Goal: Task Accomplishment & Management: Use online tool/utility

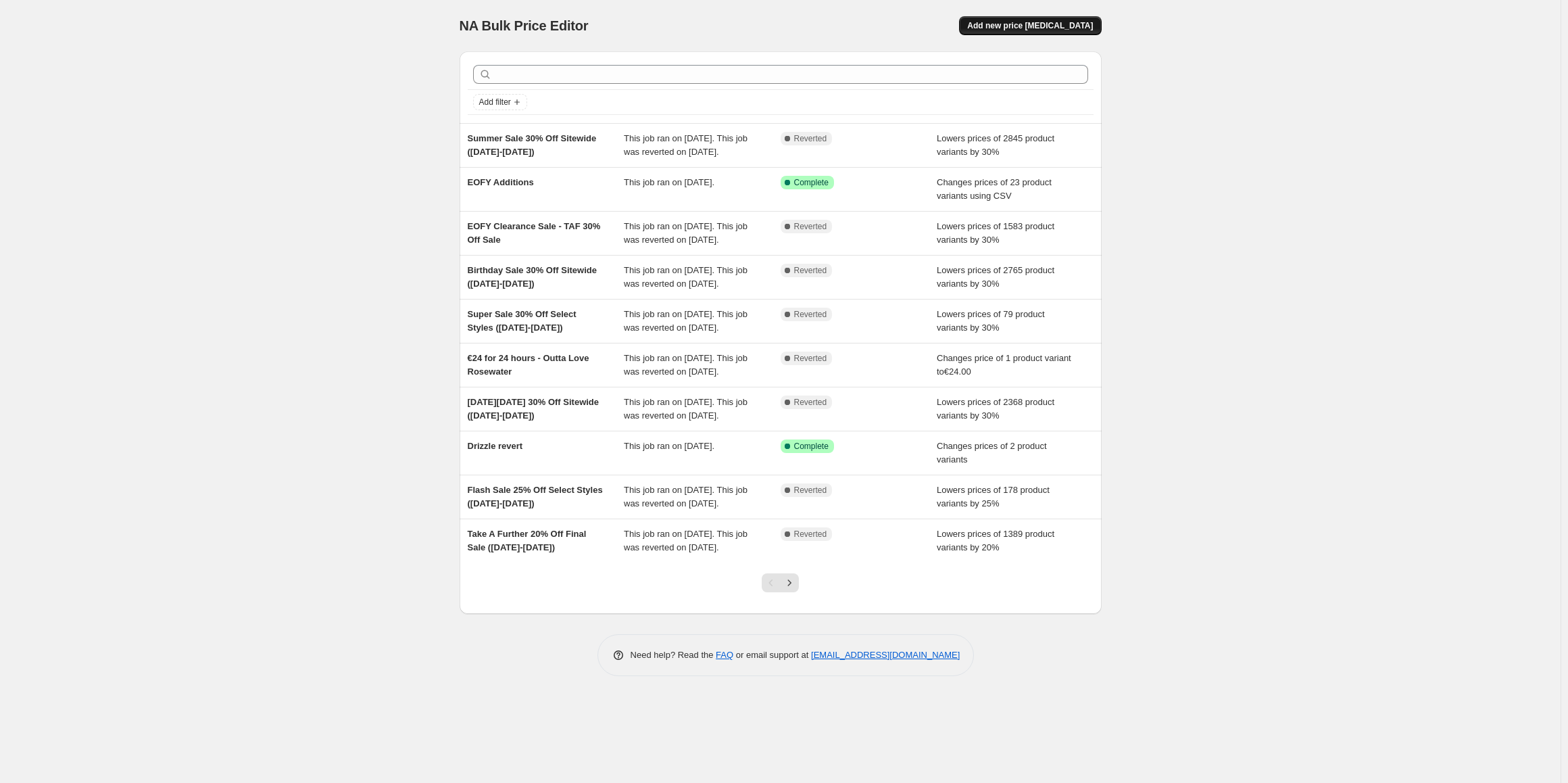
click at [1047, 21] on span "Add new price [MEDICAL_DATA]" at bounding box center [1030, 25] width 126 height 10
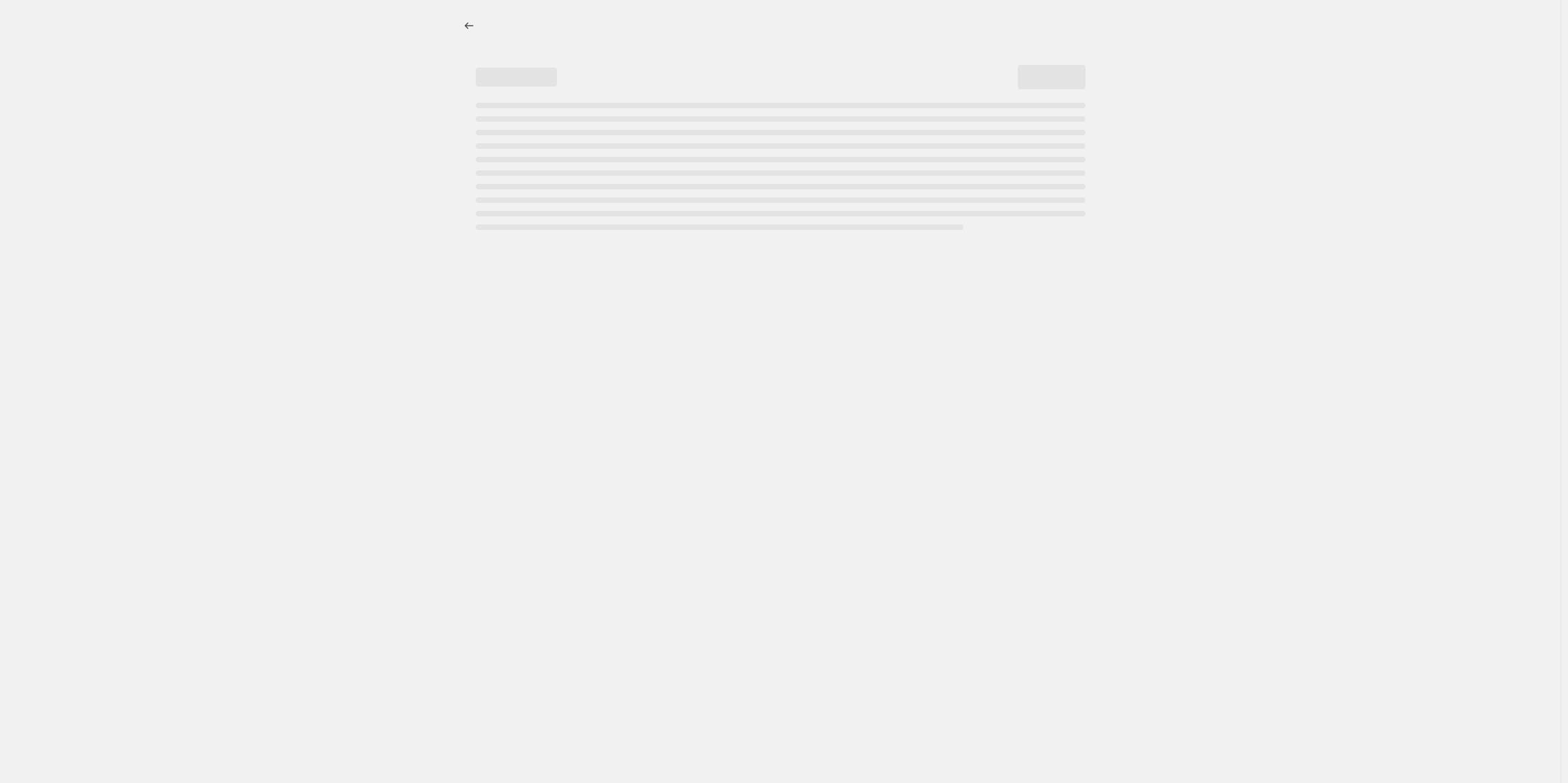
select select "percentage"
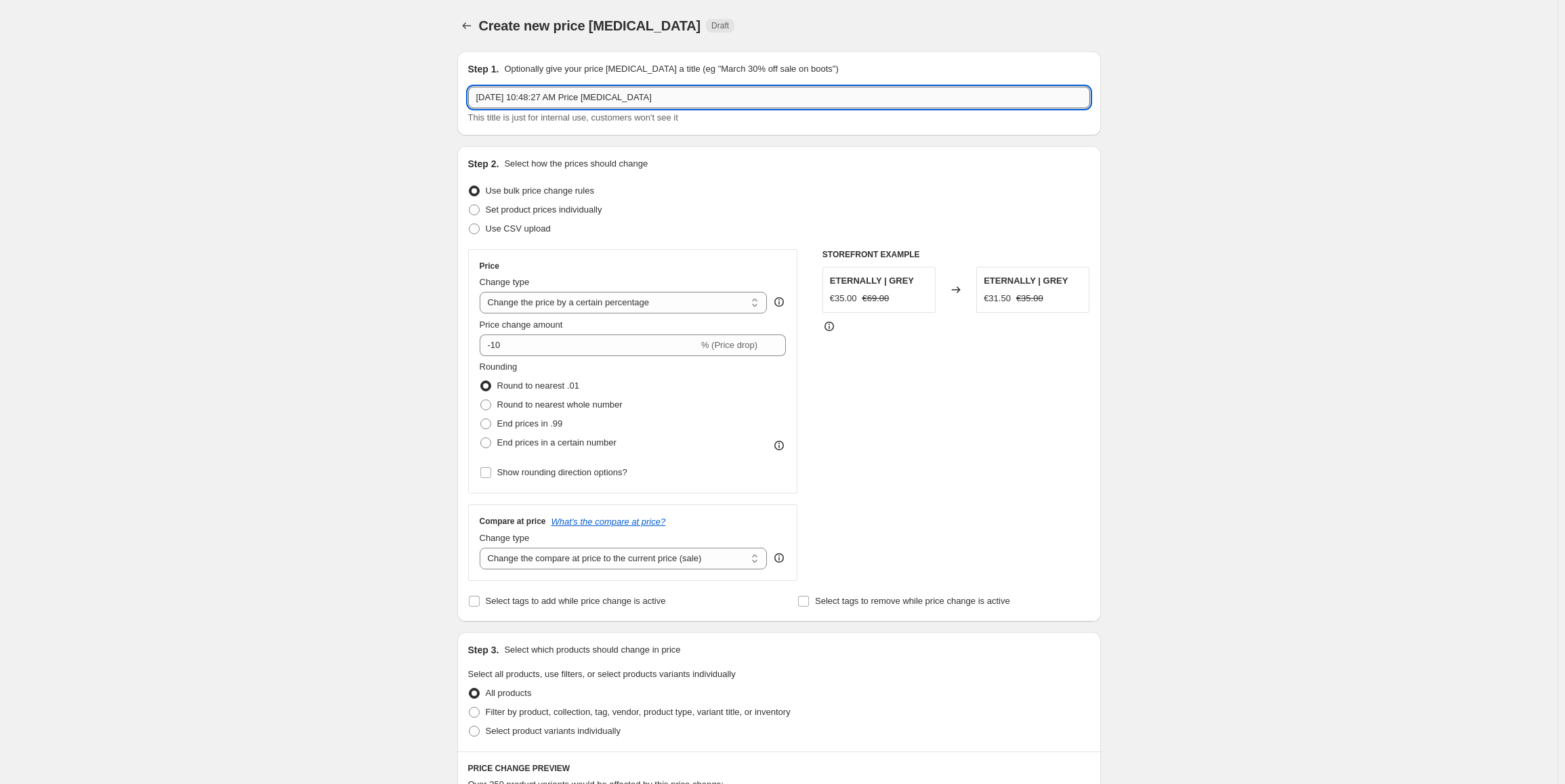
click at [582, 96] on input "[DATE] 10:48:27 AM Price [MEDICAL_DATA]" at bounding box center [779, 97] width 622 height 22
paste input "Super Sale - 25% Off Select Styles ([DATE]-[DATE])"
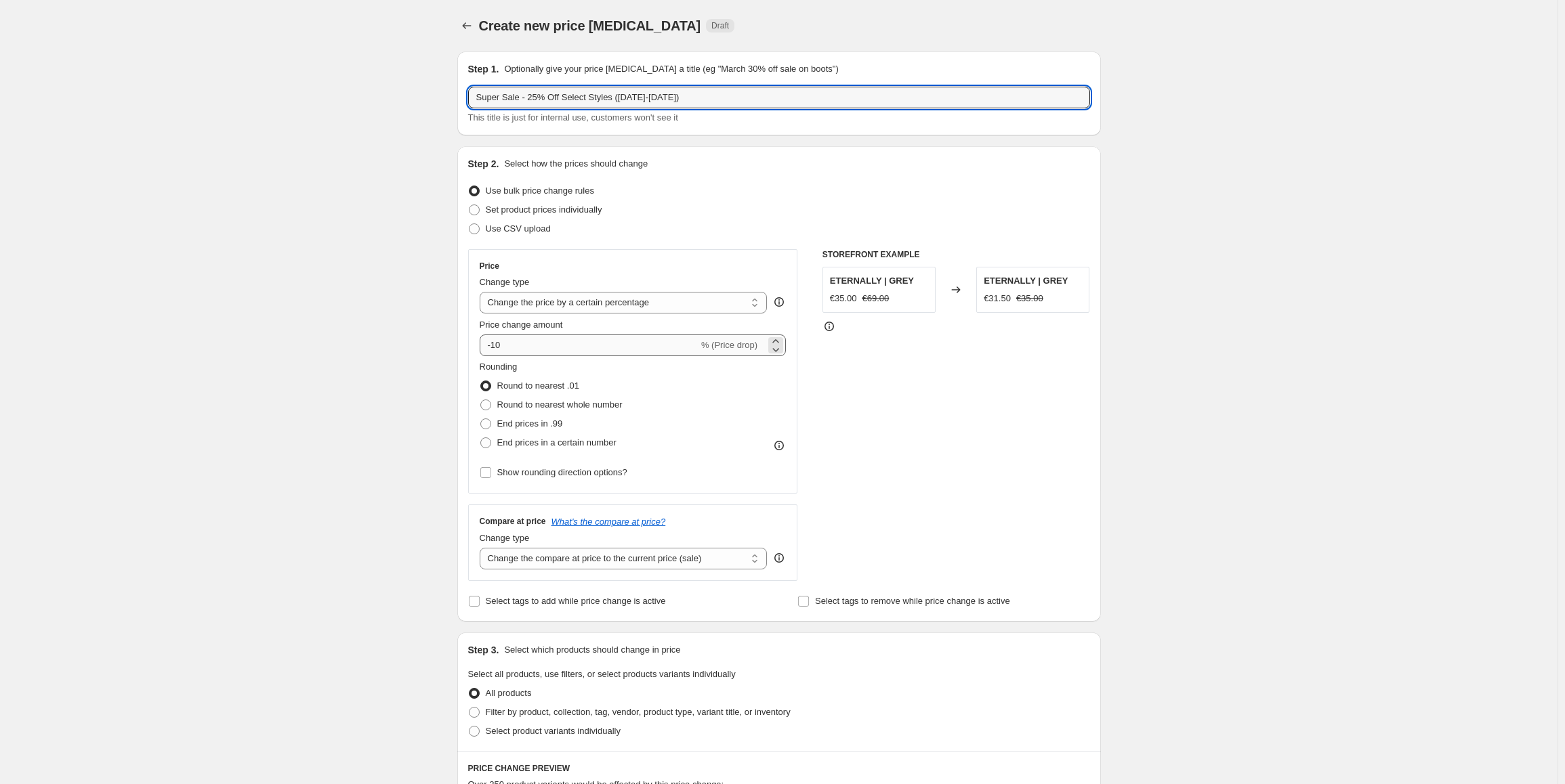
type input "Super Sale - 25% Off Select Styles ([DATE]-[DATE])"
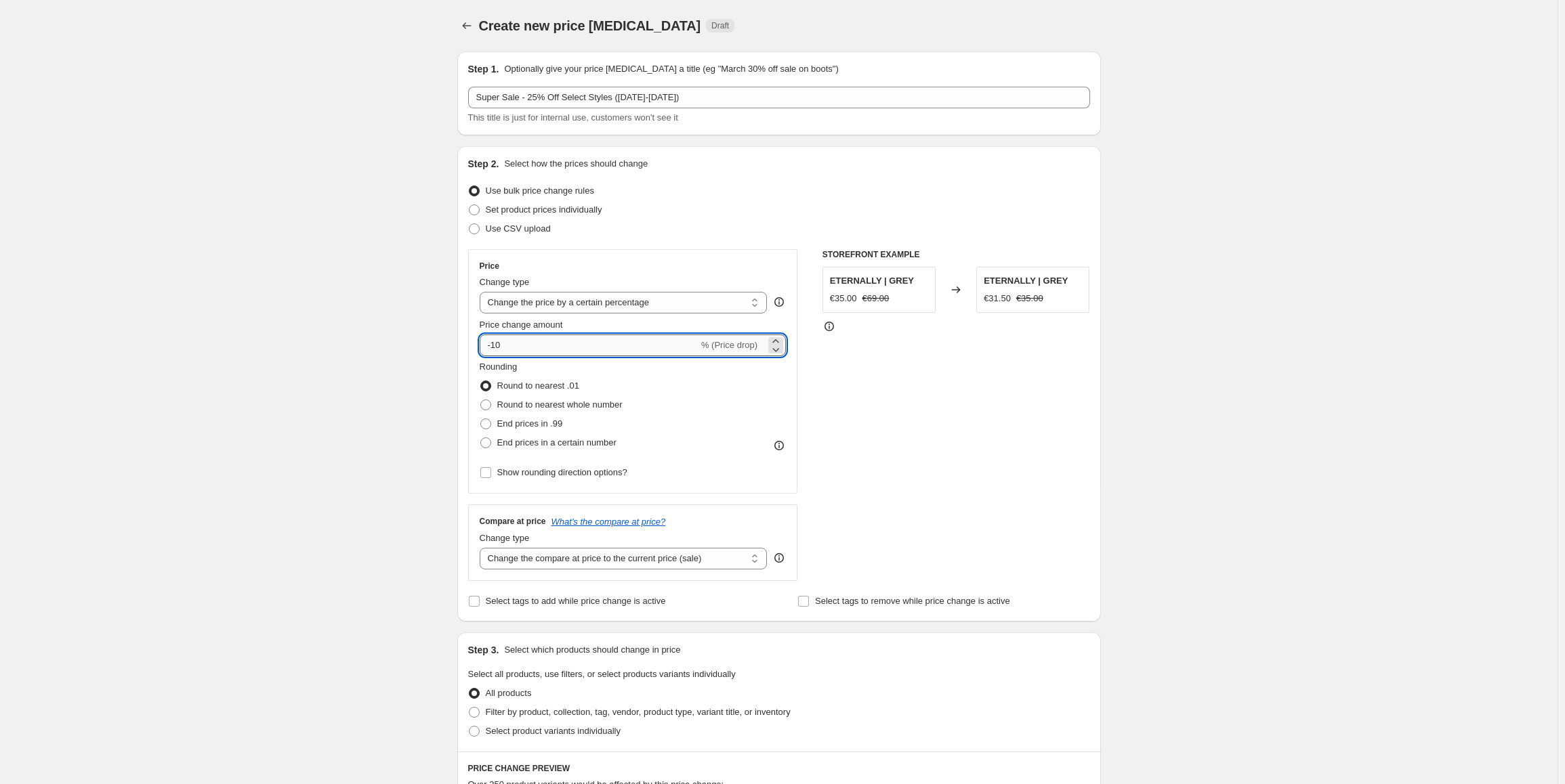
drag, startPoint x: 496, startPoint y: 342, endPoint x: 544, endPoint y: 336, distance: 48.4
click at [544, 336] on input "-10" at bounding box center [588, 345] width 219 height 22
type input "-25"
click at [348, 392] on div "Create new price [MEDICAL_DATA]. This page is ready Create new price [MEDICAL_D…" at bounding box center [778, 654] width 1558 height 1308
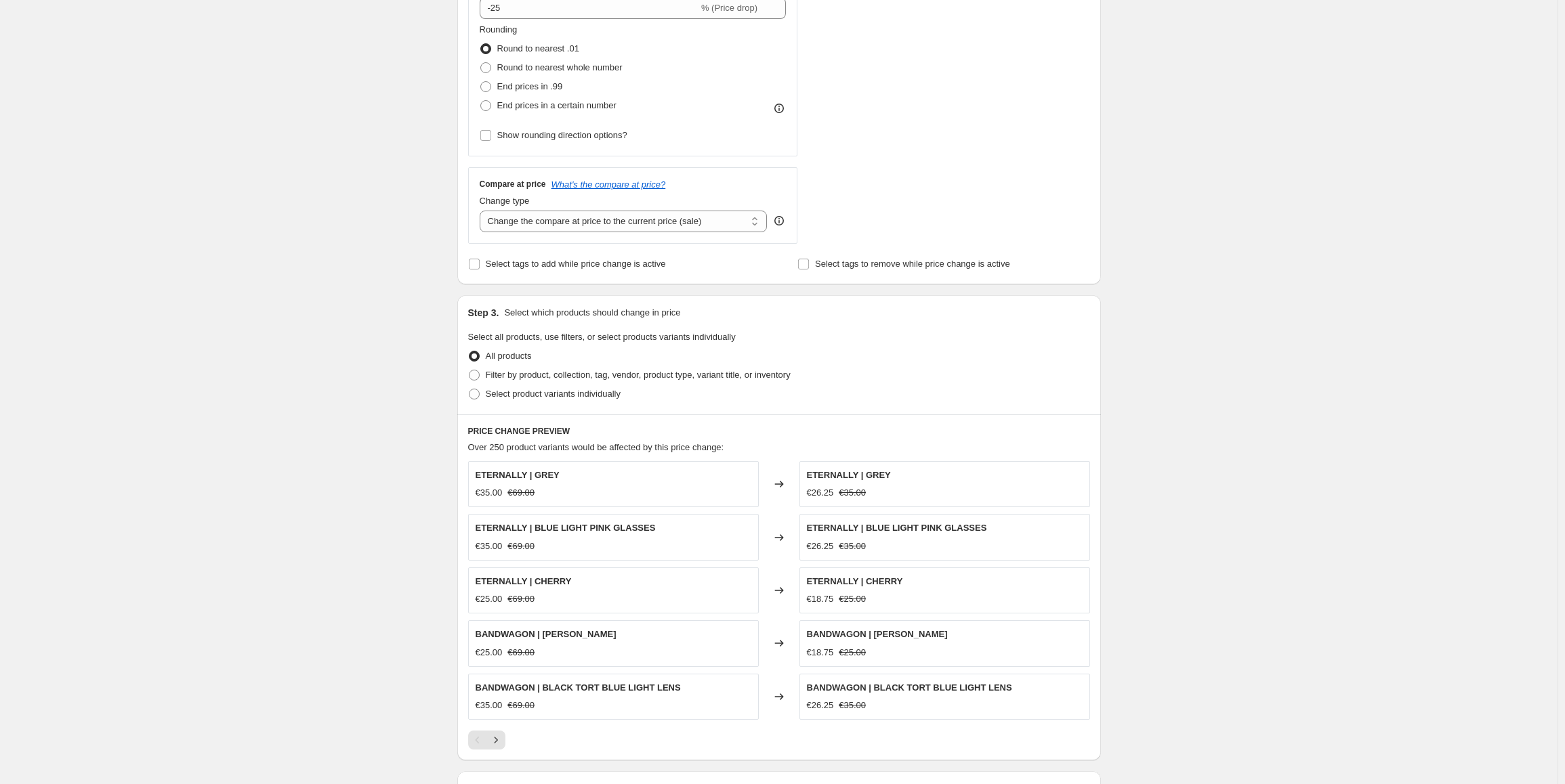
scroll to position [339, 0]
click at [559, 374] on span "Filter by product, collection, tag, vendor, product type, variant title, or inv…" at bounding box center [639, 374] width 305 height 10
click at [470, 369] on input "Filter by product, collection, tag, vendor, product type, variant title, or inv…" at bounding box center [469, 368] width 1 height 1
radio input "true"
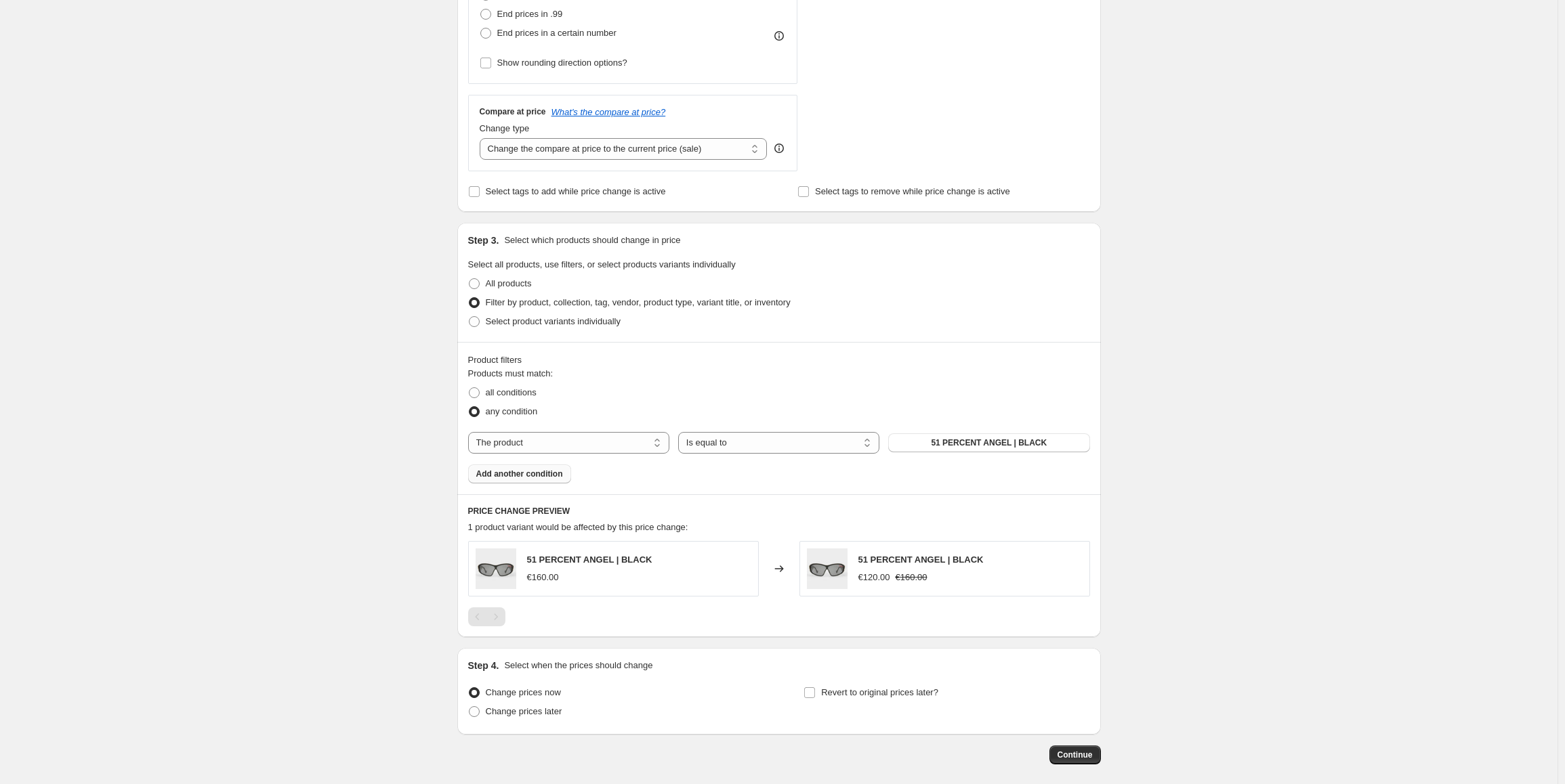
scroll to position [473, 0]
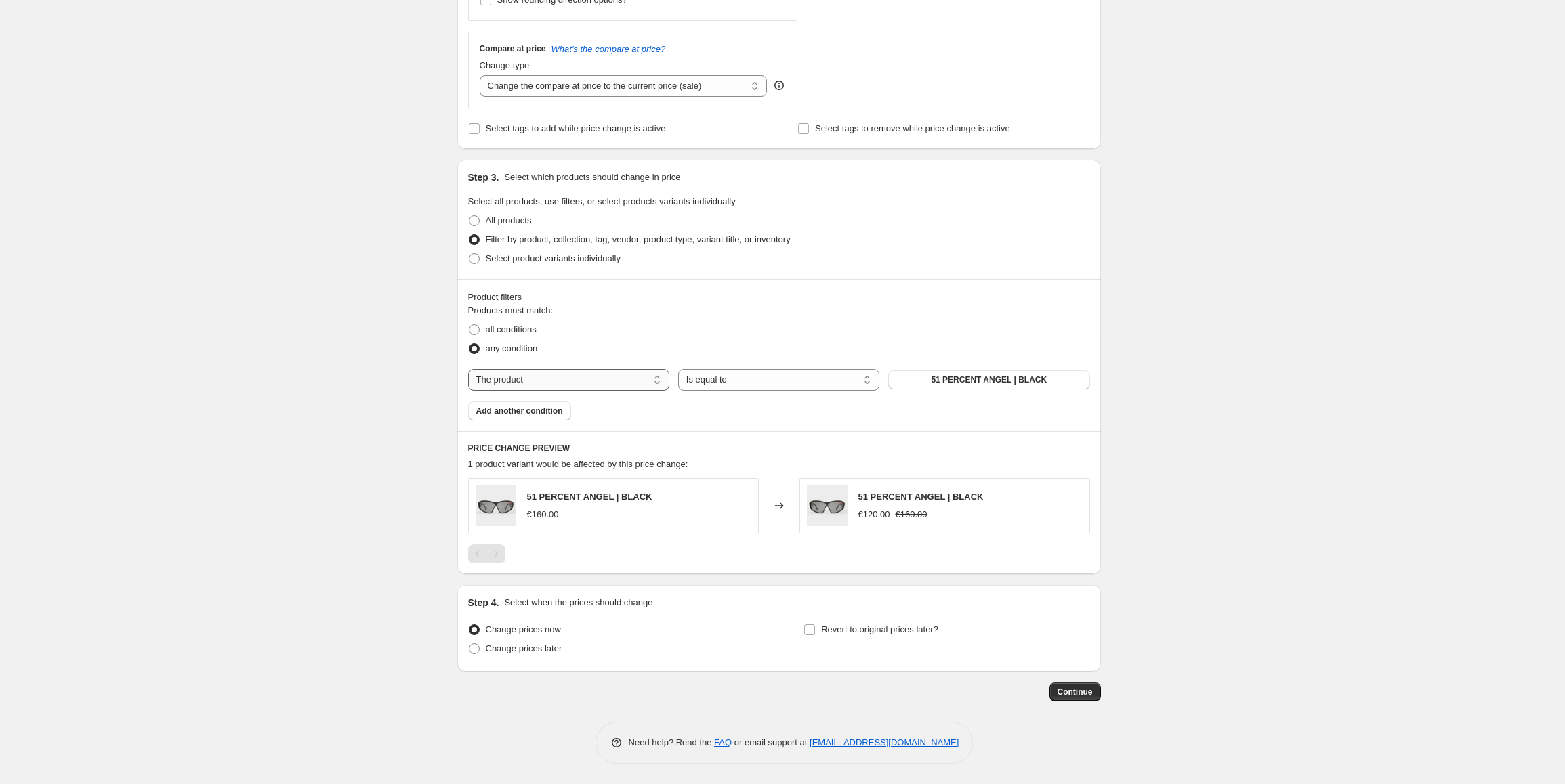
click at [545, 377] on select "The product The product's collection The product's tag The product's vendor The…" at bounding box center [568, 380] width 201 height 22
click at [550, 372] on select "The product The product's collection The product's tag The product's vendor The…" at bounding box center [568, 380] width 201 height 22
select select "tag"
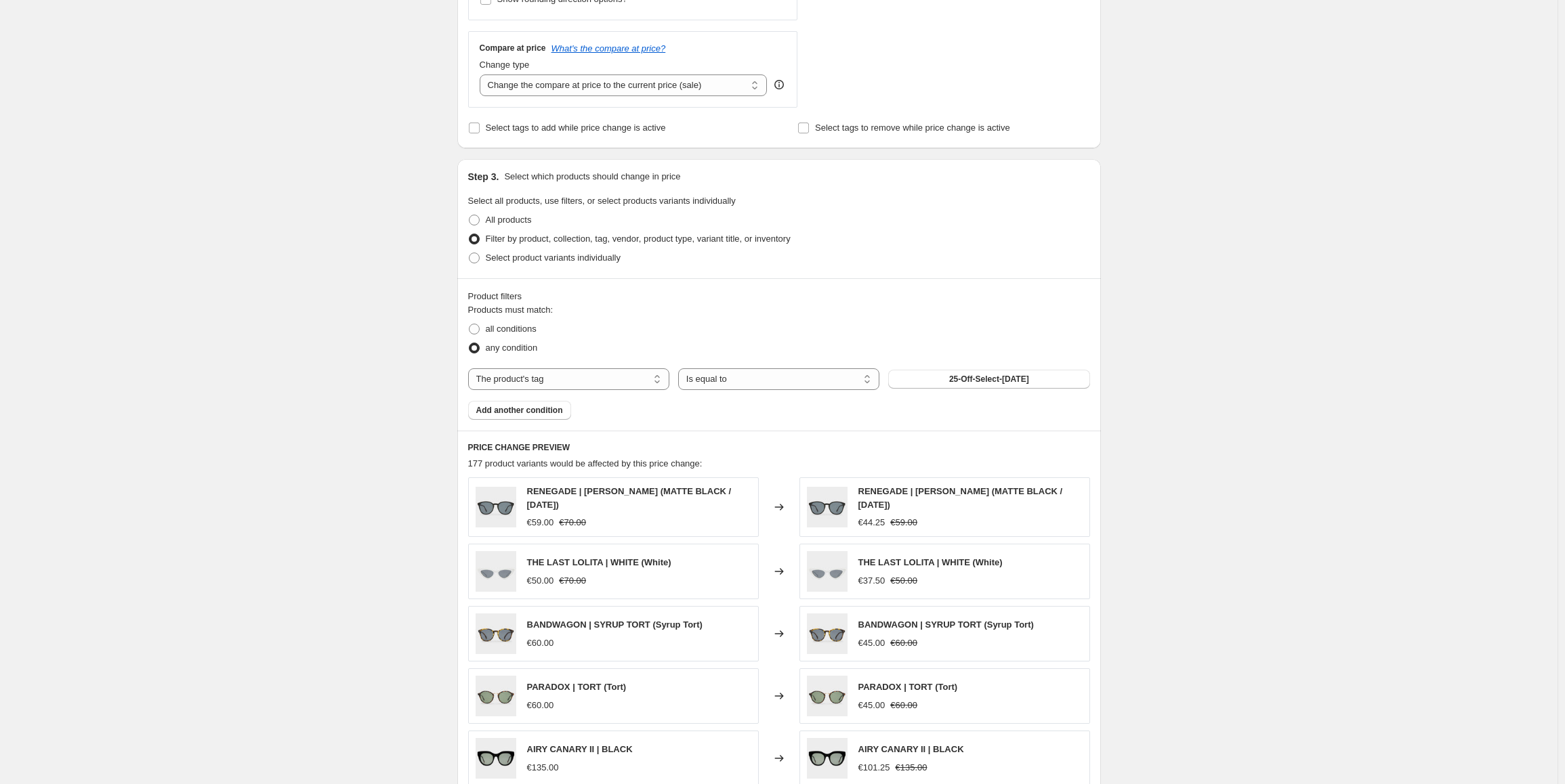
click at [1003, 389] on div "The product The product's collection The product's tag The product's vendor The…" at bounding box center [779, 379] width 622 height 22
click at [998, 375] on span "25-Off-Select-[DATE]" at bounding box center [988, 379] width 80 height 10
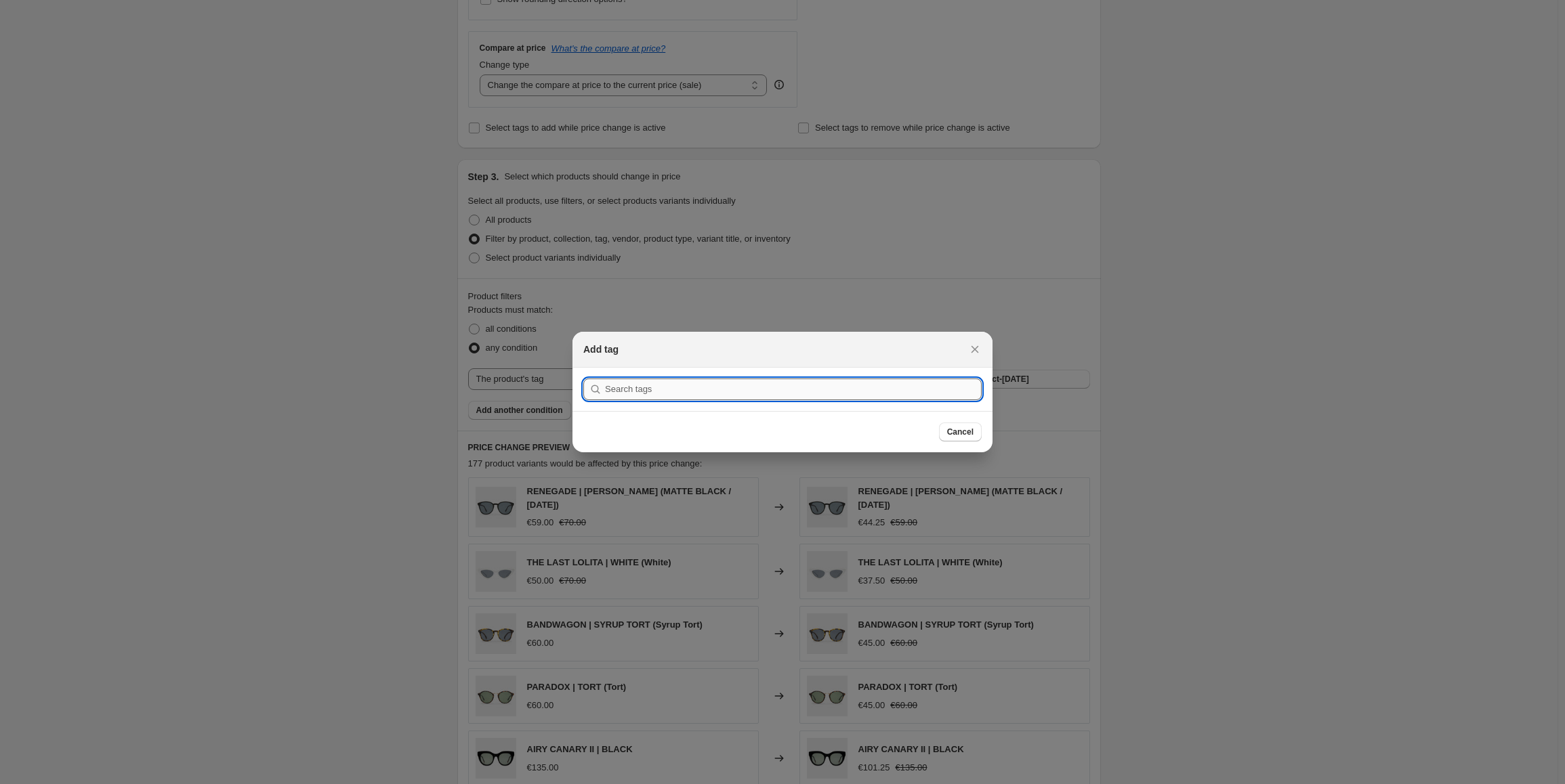
click at [879, 388] on input ":r2f:" at bounding box center [793, 389] width 377 height 22
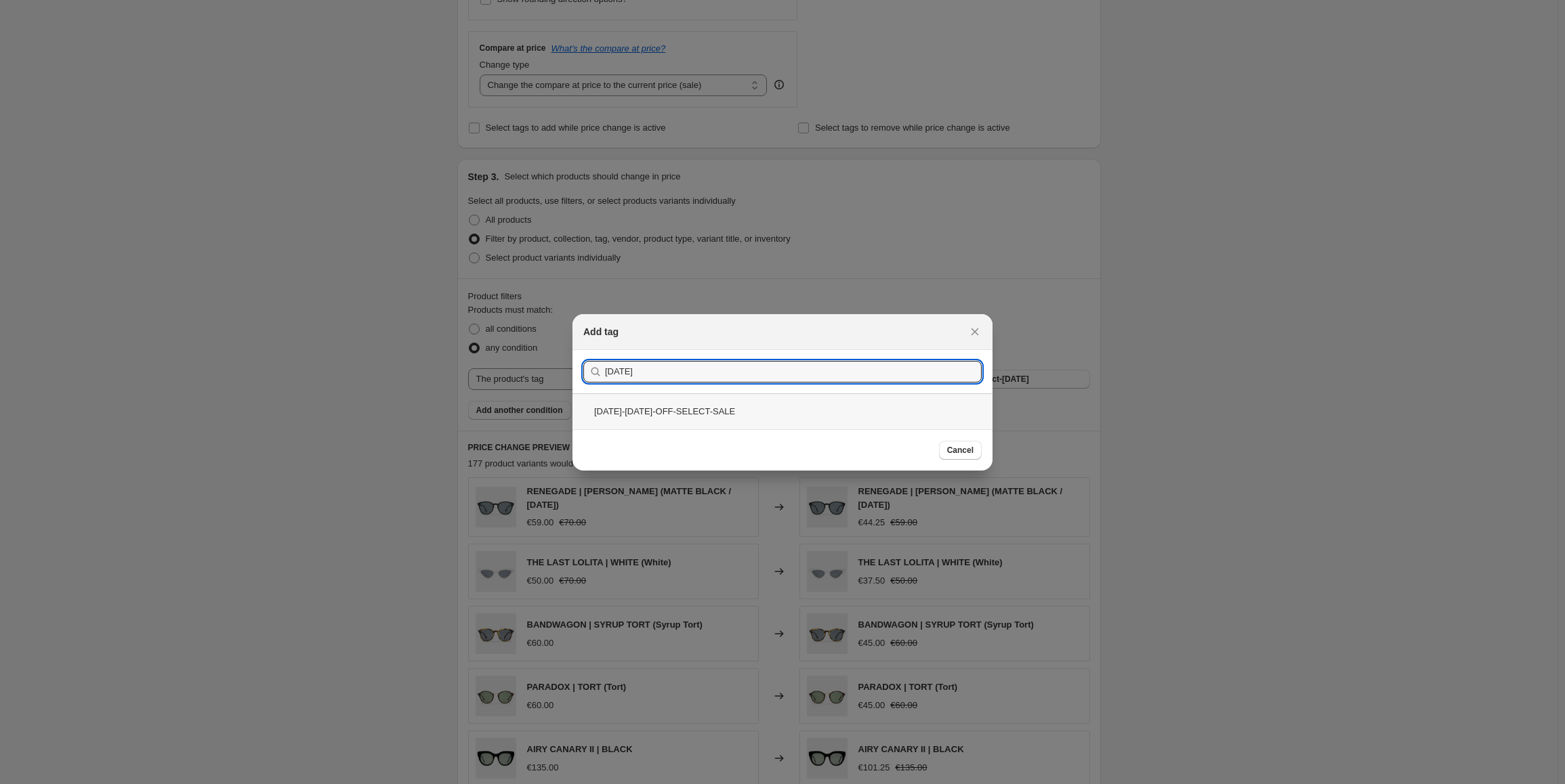
type input "[DATE]"
click at [643, 413] on div "[DATE]-[DATE]-OFF-SELECT-SALE" at bounding box center [783, 411] width 420 height 36
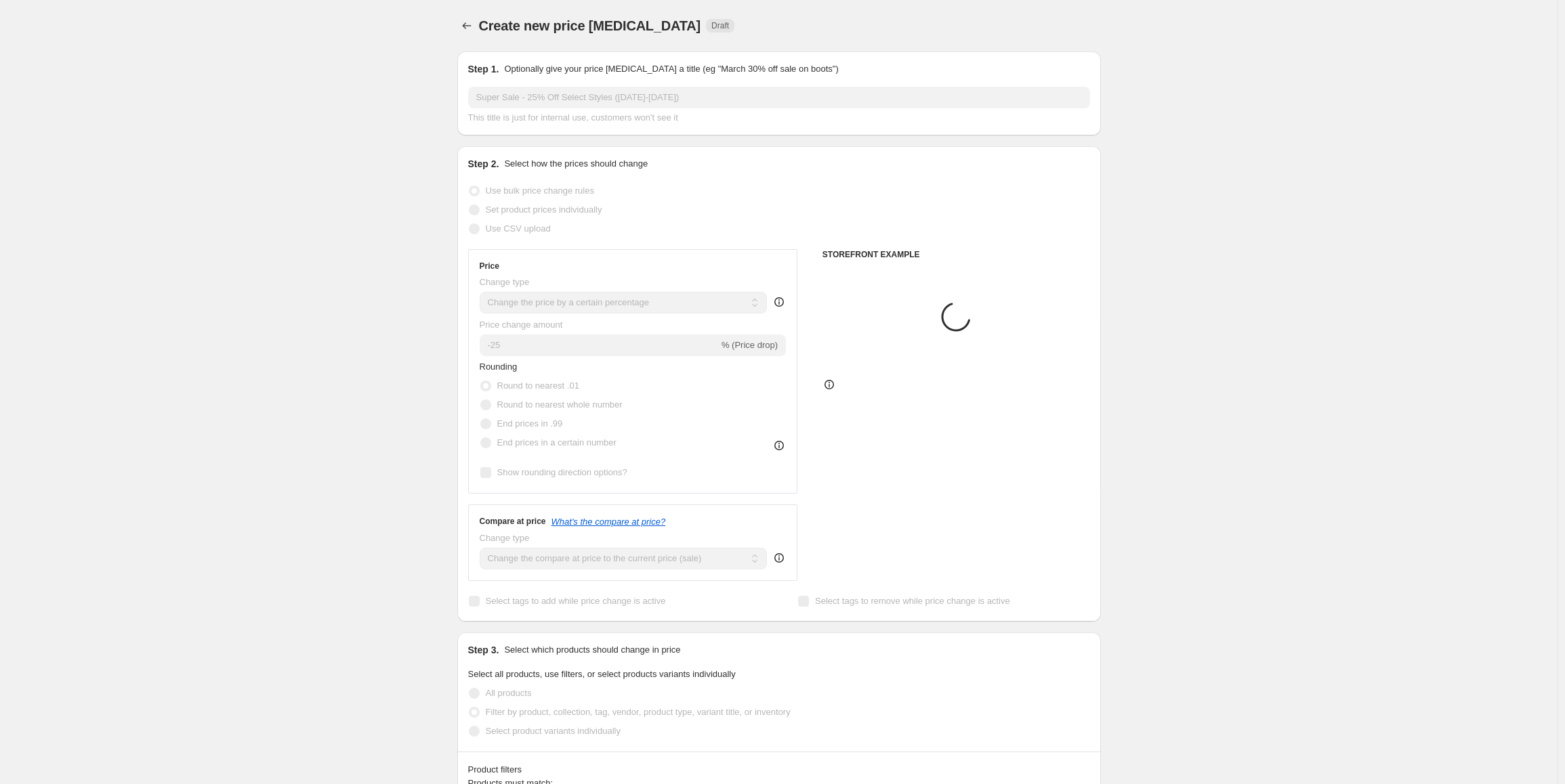
scroll to position [473, 0]
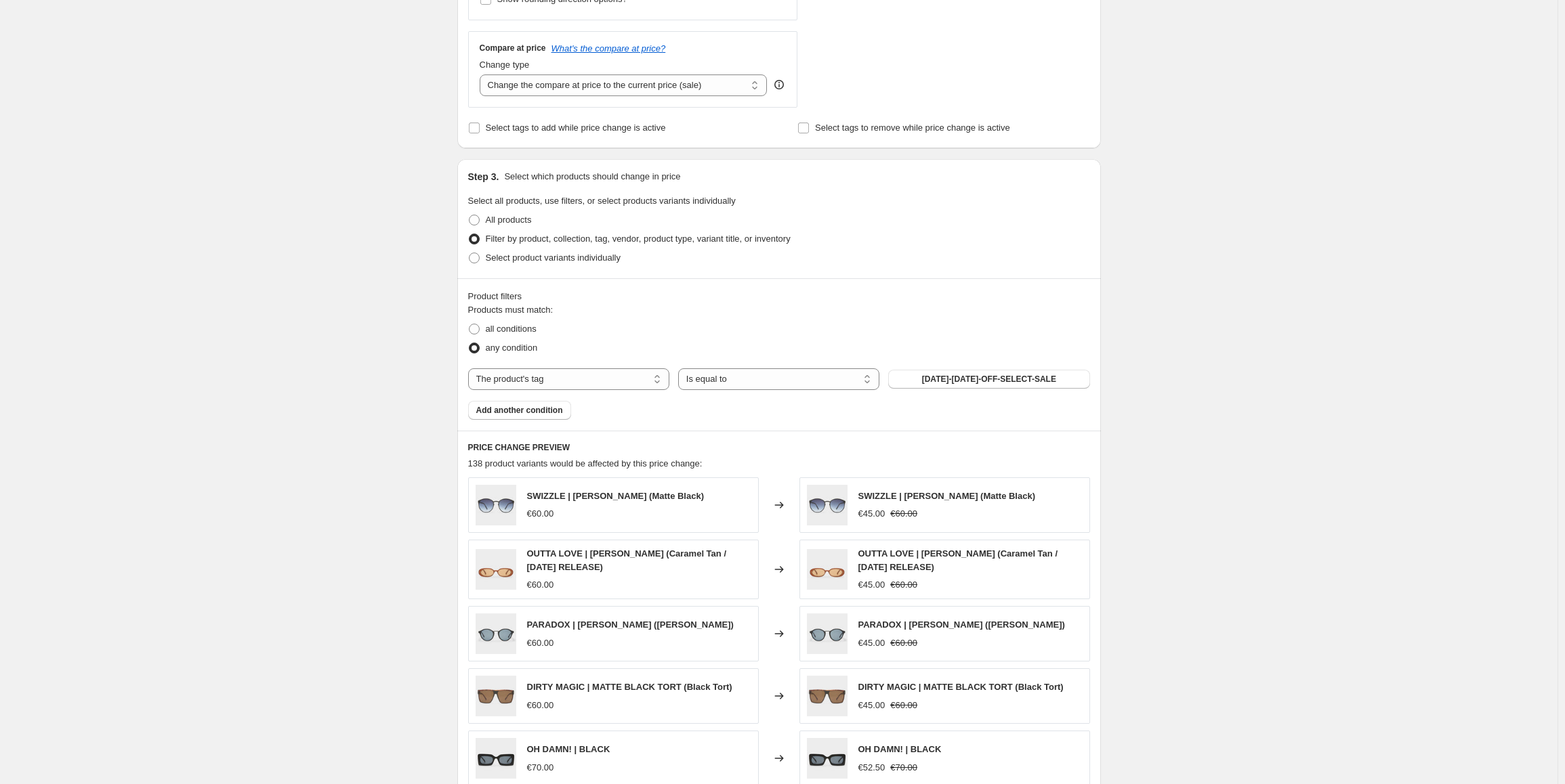
drag, startPoint x: 1390, startPoint y: 377, endPoint x: 1187, endPoint y: 379, distance: 203.0
click at [1389, 377] on div "Create new price [MEDICAL_DATA]. This page is ready Create new price [MEDICAL_D…" at bounding box center [778, 282] width 1558 height 1510
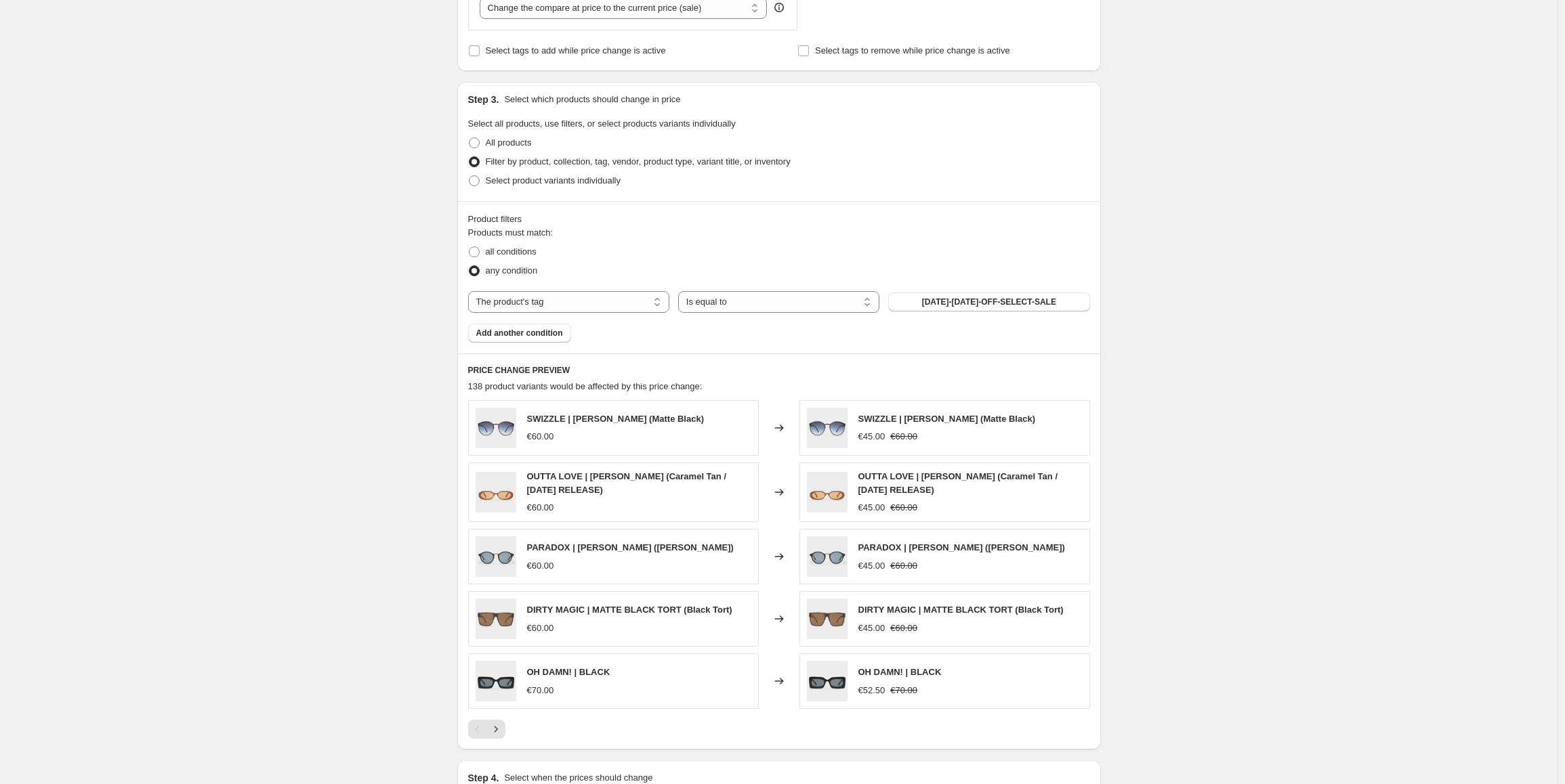
scroll to position [726, 0]
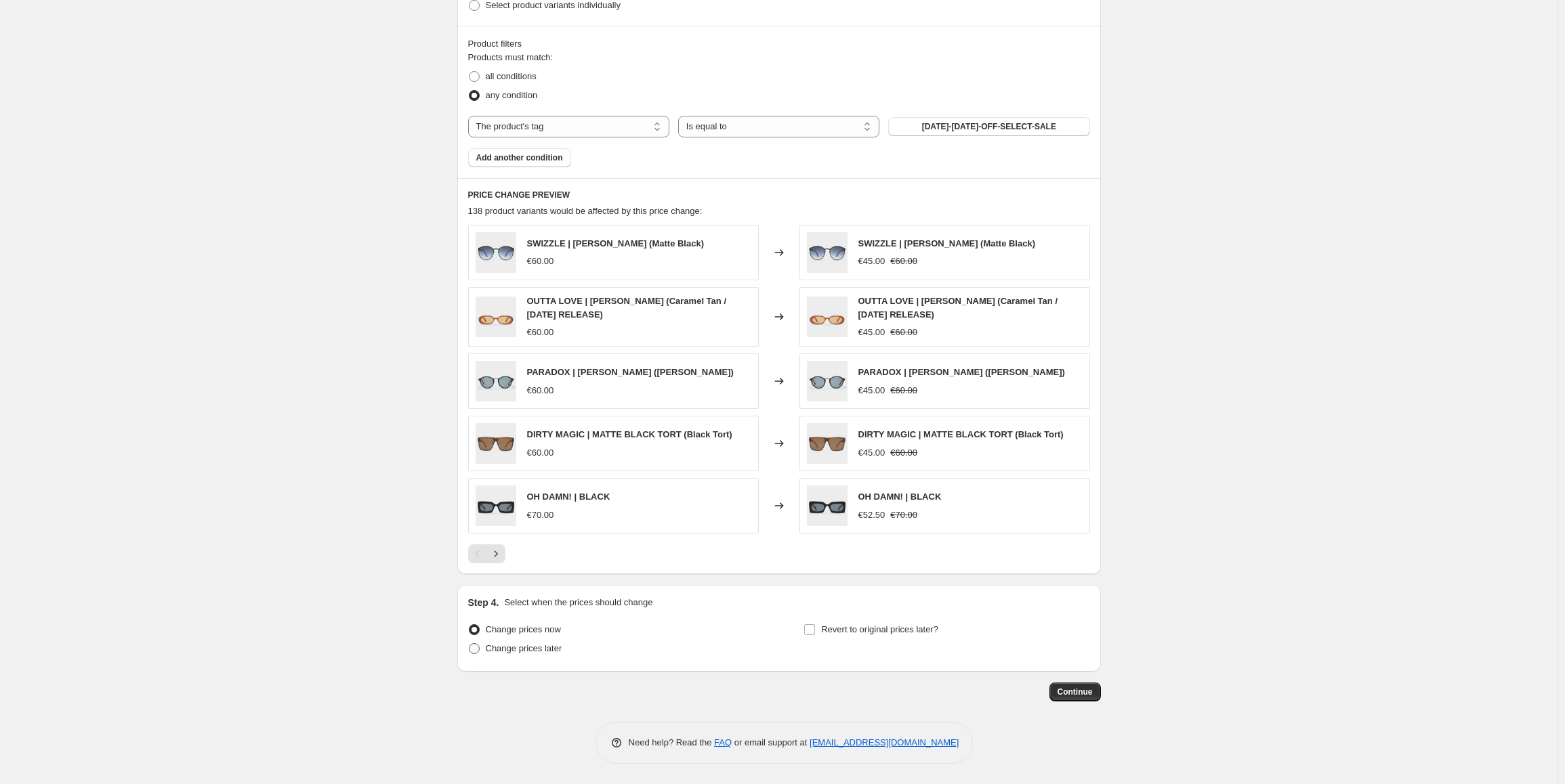
click at [539, 646] on span "Change prices later" at bounding box center [524, 649] width 76 height 10
click at [470, 644] on input "Change prices later" at bounding box center [469, 643] width 1 height 1
radio input "true"
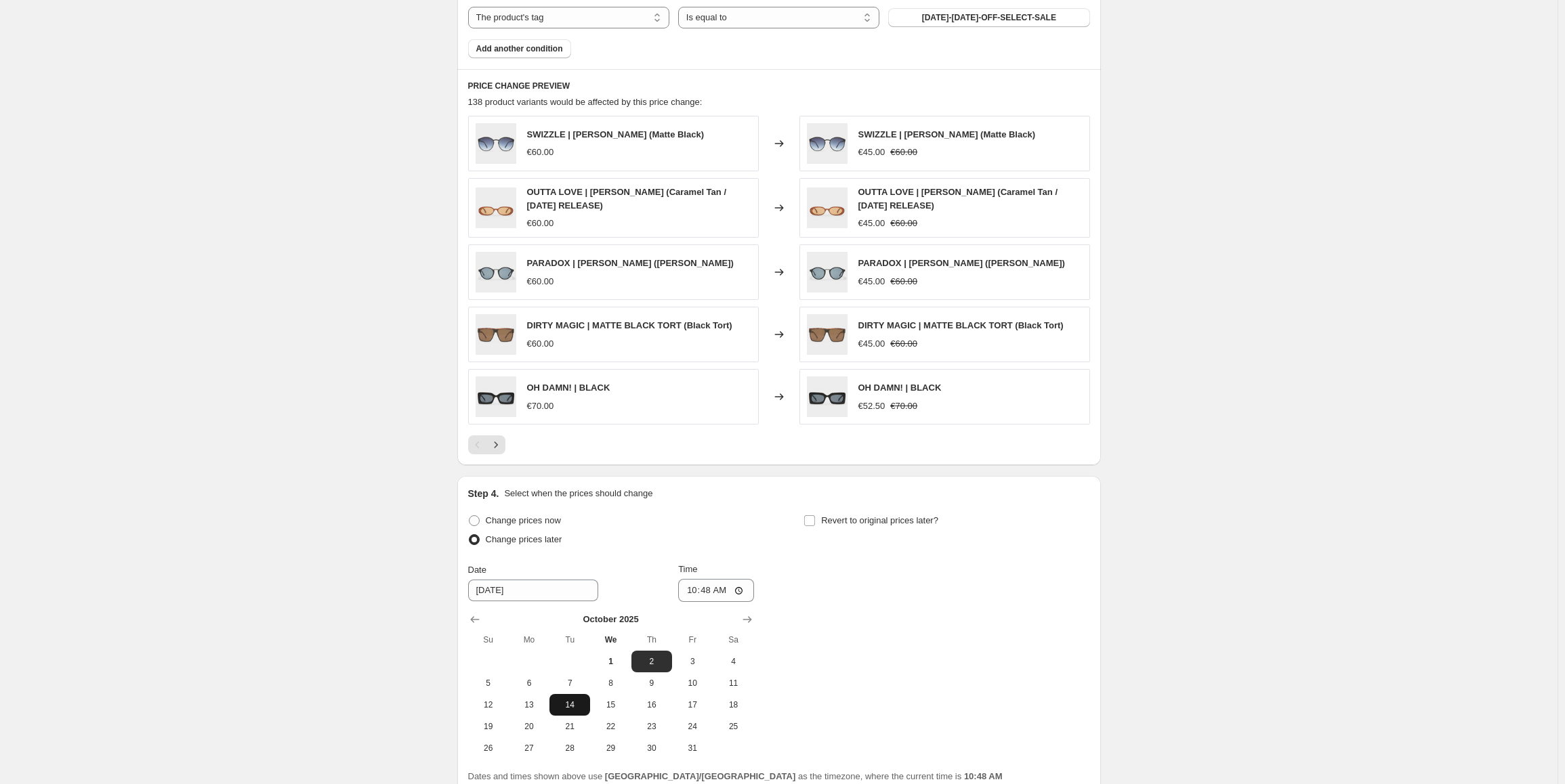
scroll to position [958, 0]
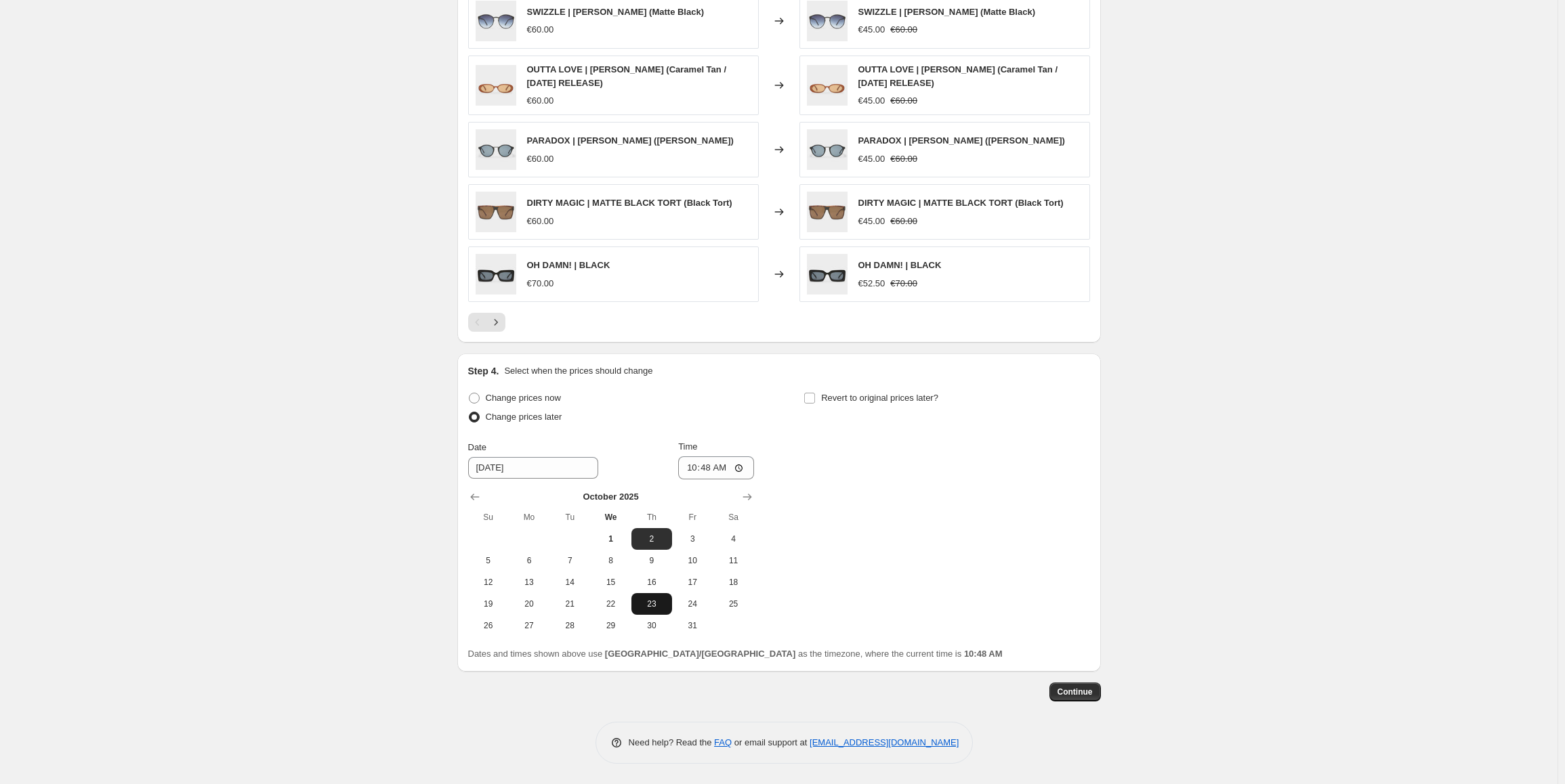
click at [659, 605] on span "23" at bounding box center [652, 604] width 30 height 10
type input "[DATE]"
click at [696, 467] on input "10:48" at bounding box center [716, 468] width 76 height 23
type input "04:00"
click at [840, 398] on span "Revert to original prices later?" at bounding box center [879, 398] width 117 height 10
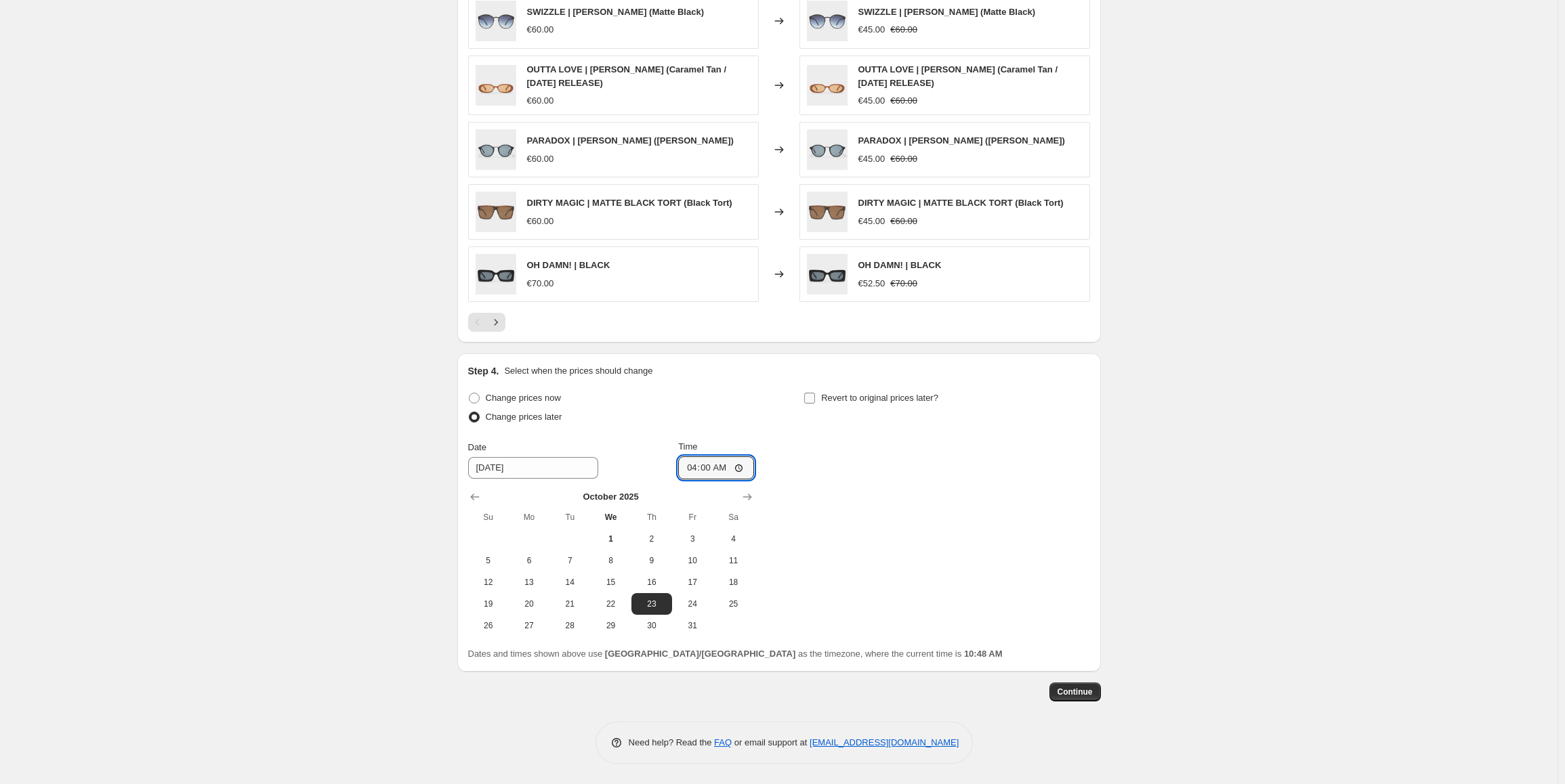
click at [815, 398] on input "Revert to original prices later?" at bounding box center [809, 398] width 10 height 10
checkbox input "true"
click at [991, 629] on span "30" at bounding box center [987, 626] width 30 height 10
type input "[DATE]"
click at [1033, 468] on input "10:48" at bounding box center [1051, 468] width 76 height 23
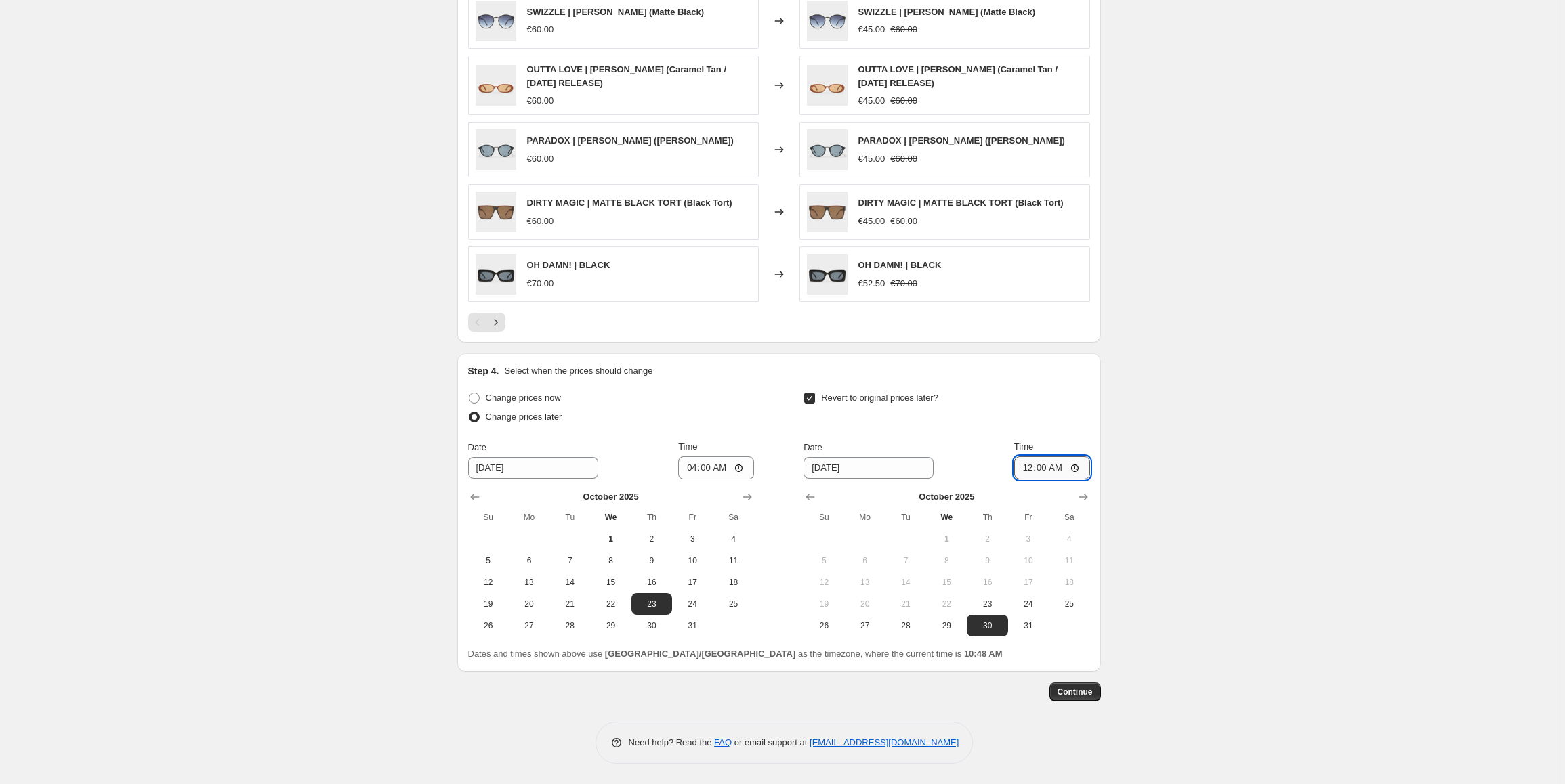
type input "00:01"
click at [1078, 696] on span "Continue" at bounding box center [1074, 692] width 35 height 10
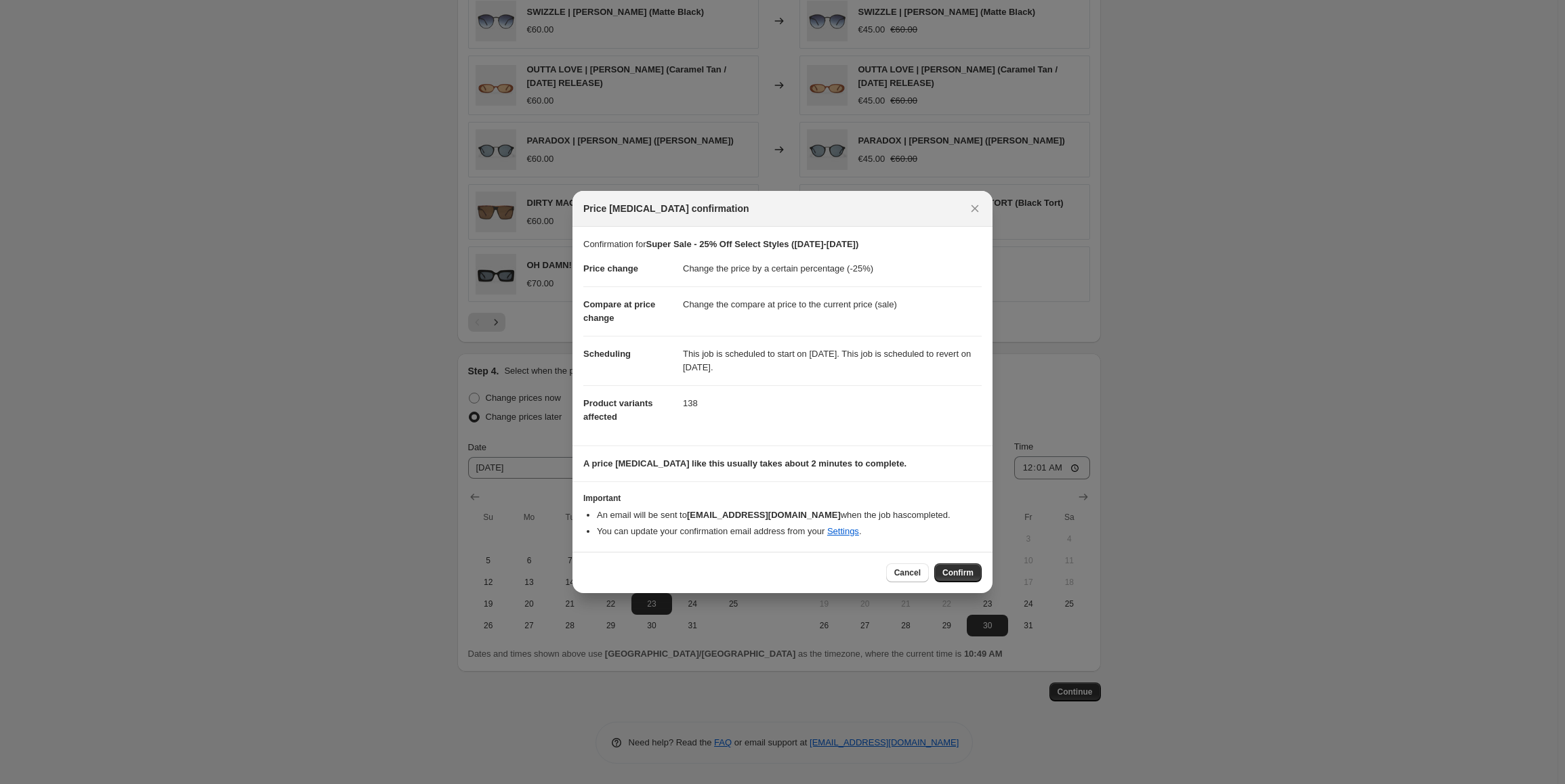
click at [967, 575] on span "Confirm" at bounding box center [958, 572] width 31 height 10
